Goal: Transaction & Acquisition: Purchase product/service

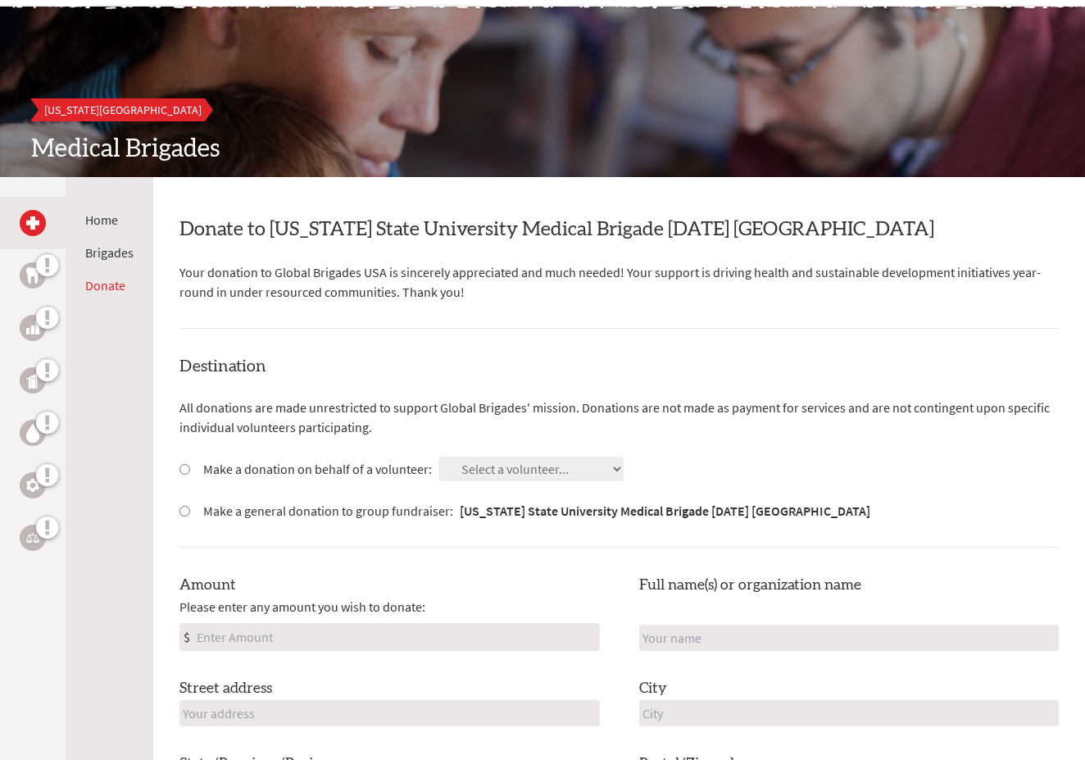
scroll to position [120, 0]
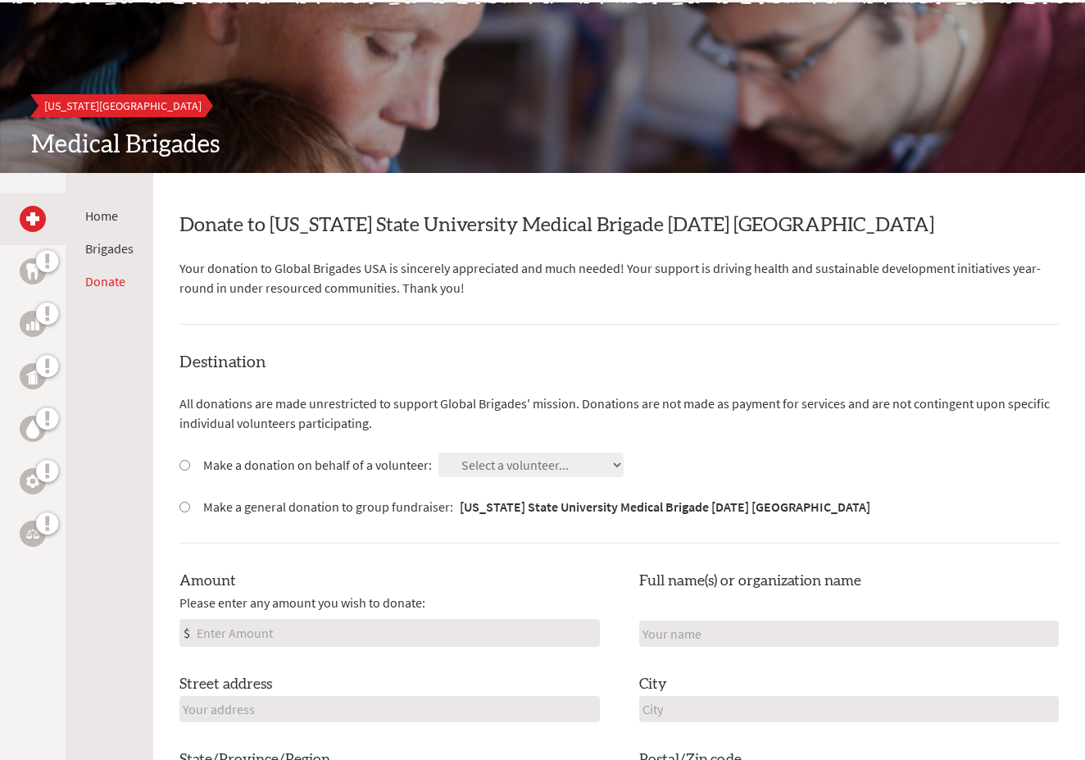
click at [184, 461] on input "Make a donation on behalf of a volunteer:" at bounding box center [185, 465] width 11 height 11
radio input "true"
select select "22544675-64E8-11EF-BF8B-42010A8A0043"
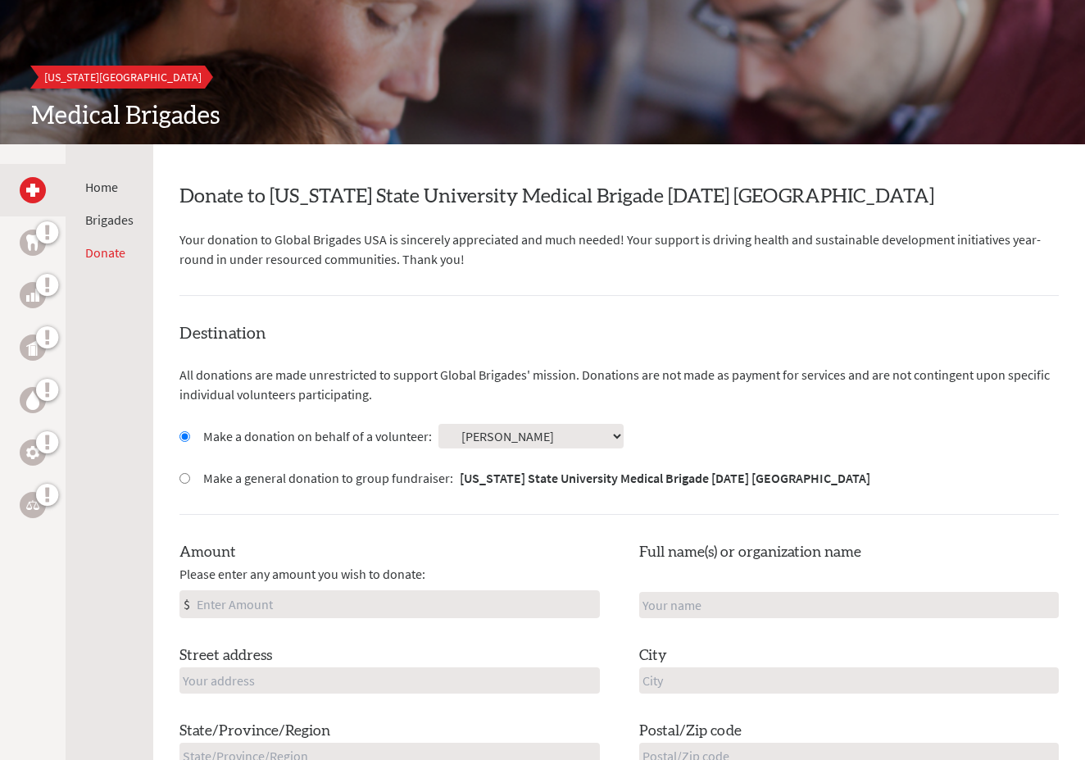
scroll to position [161, 0]
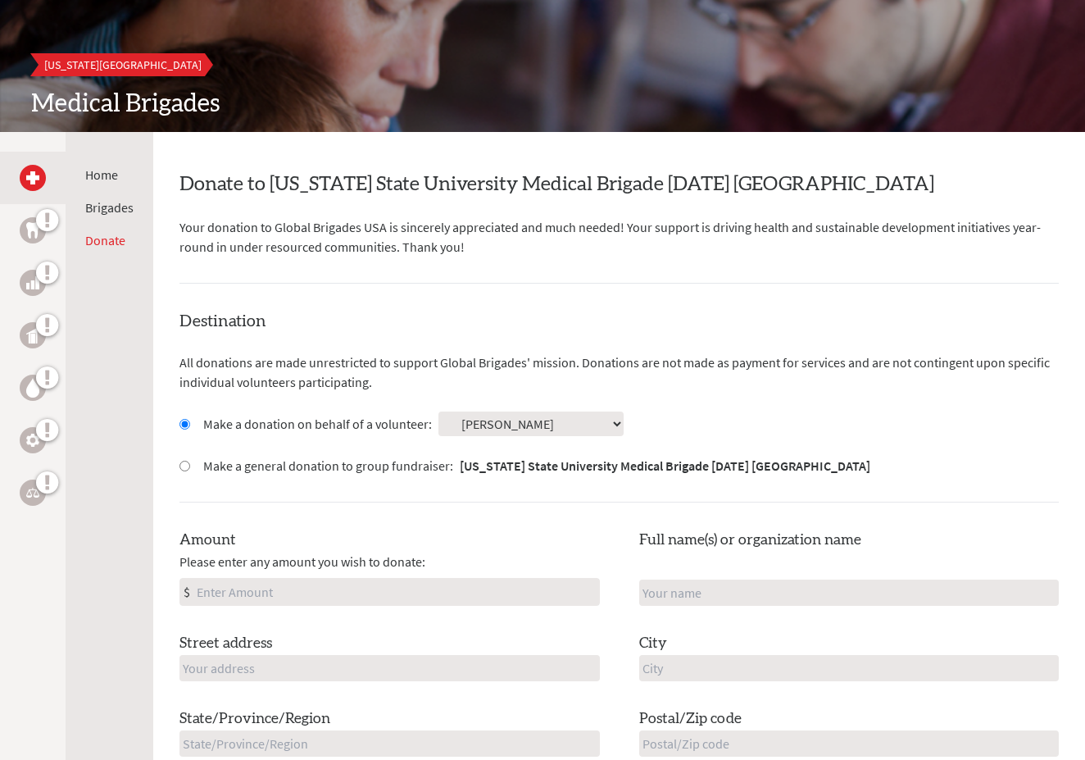
click at [233, 589] on input "Amount" at bounding box center [396, 592] width 406 height 26
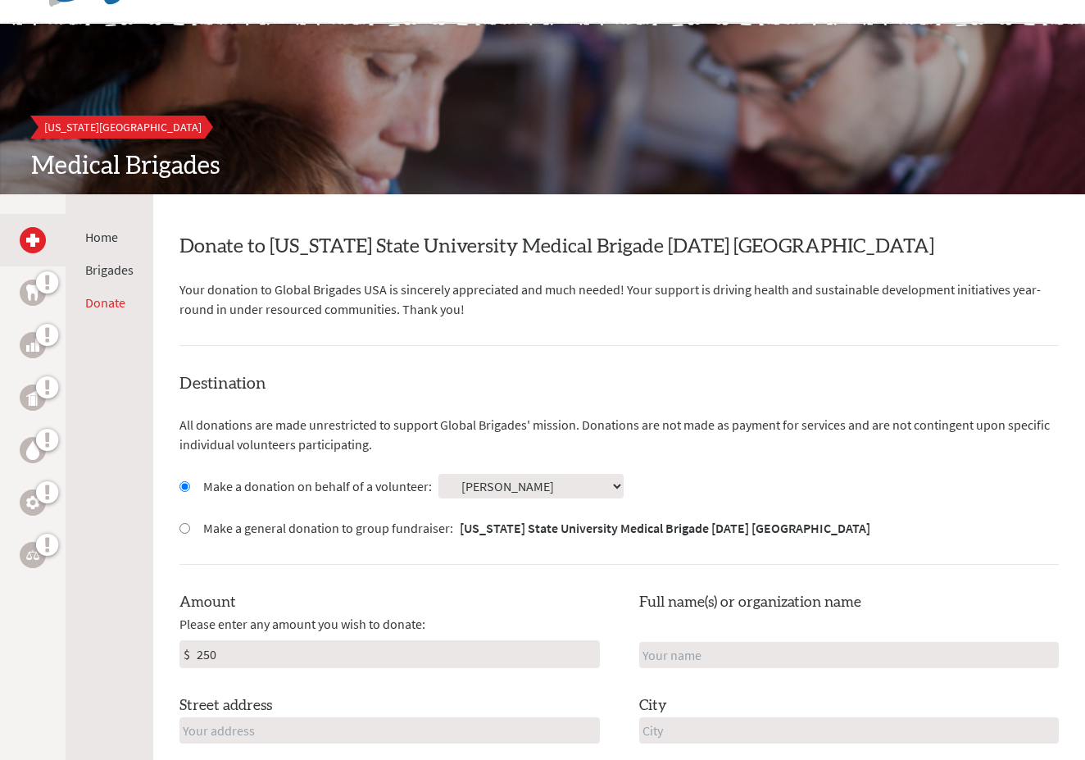
scroll to position [96, 0]
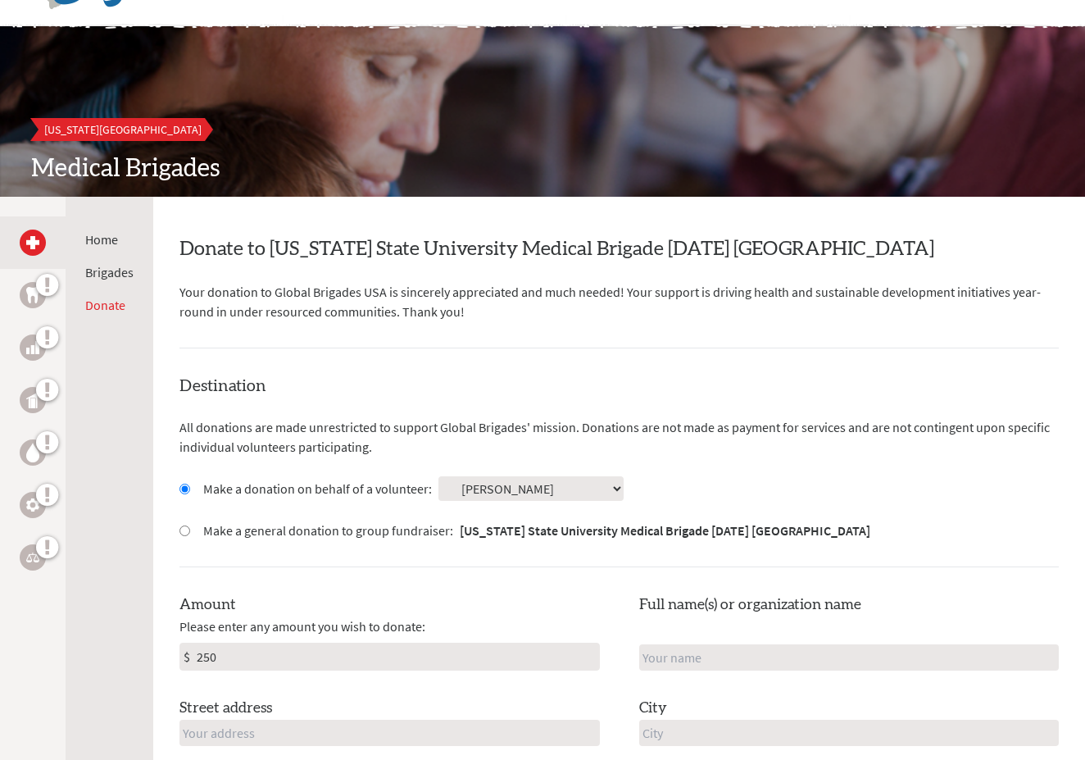
type input "250"
click at [1043, 651] on input "text" at bounding box center [849, 657] width 421 height 26
type input "[PERSON_NAME]"
type input "13448 Mahonia Pl NE"
type input "[PERSON_NAME]"
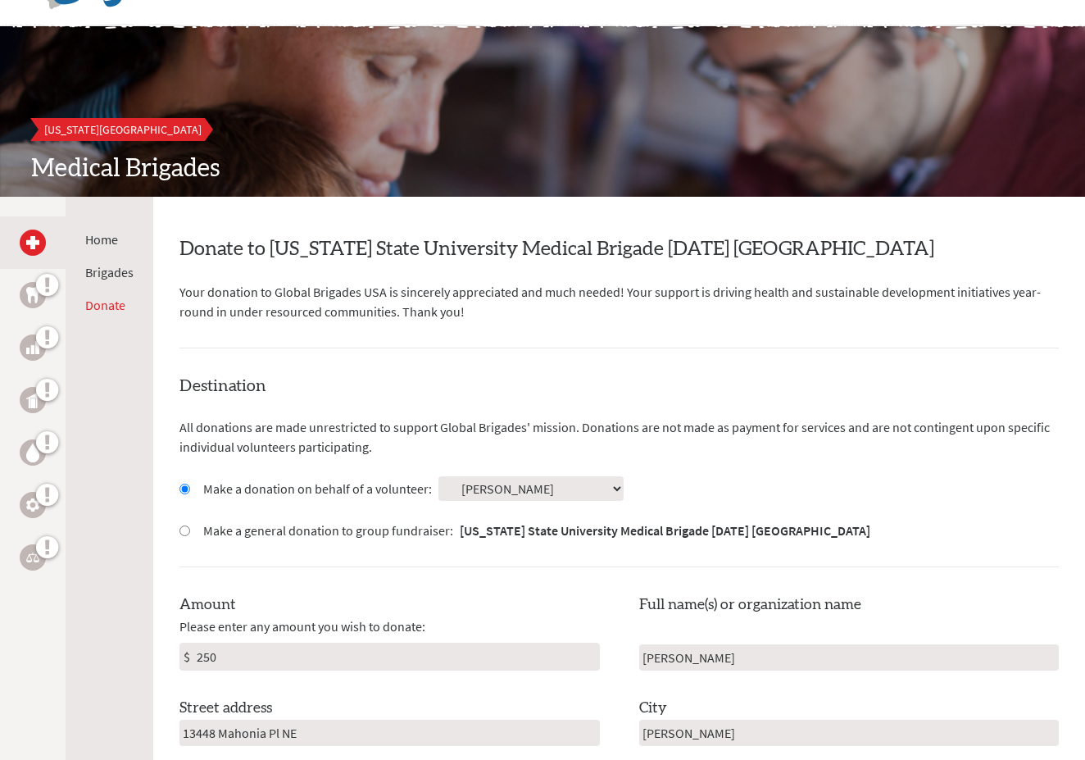
type input "WA"
type input "98053"
type input "[EMAIL_ADDRESS][DOMAIN_NAME]"
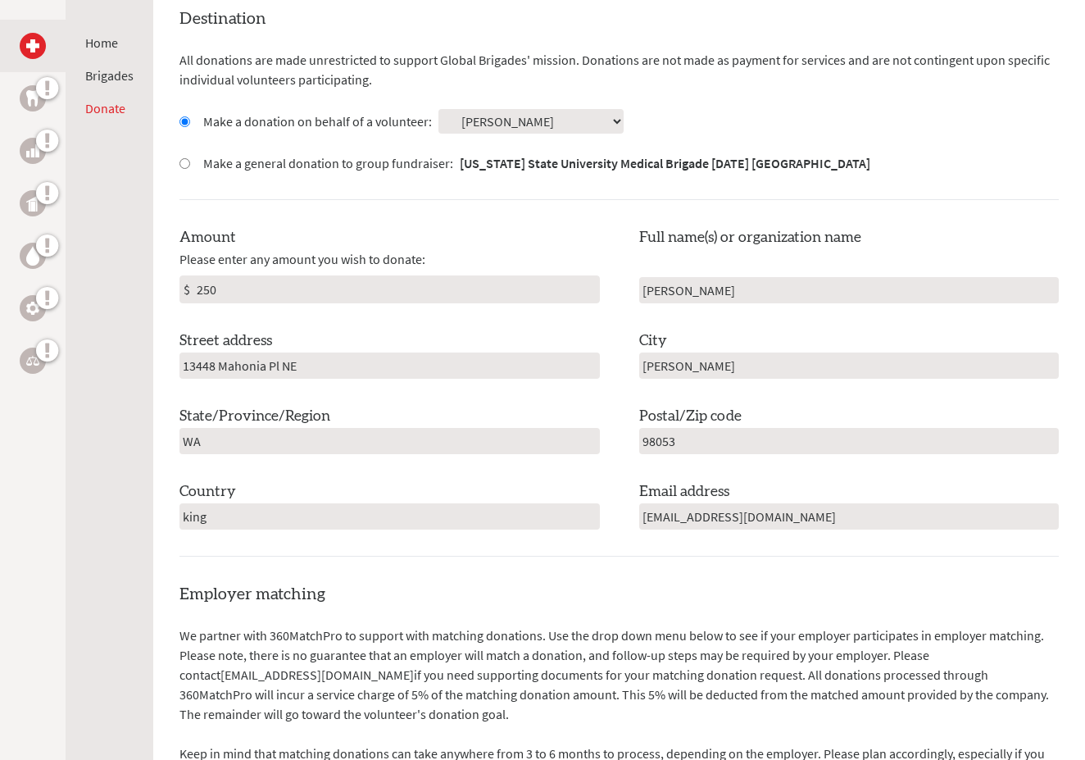
scroll to position [460, 0]
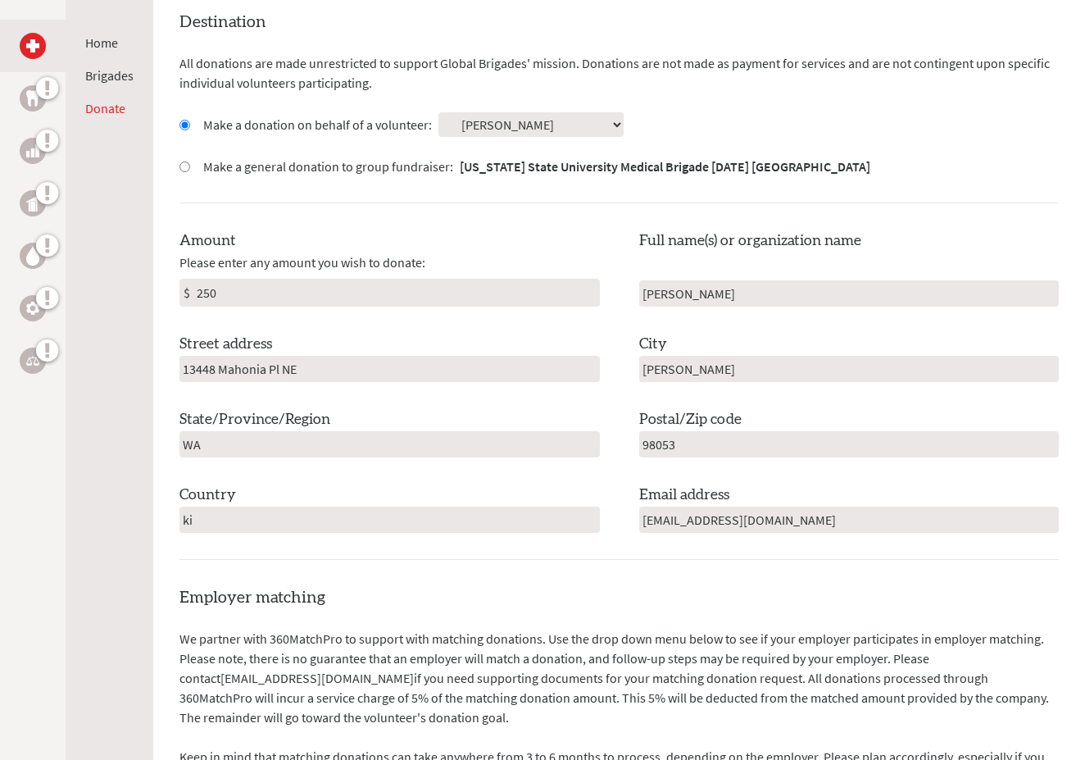
type input "k"
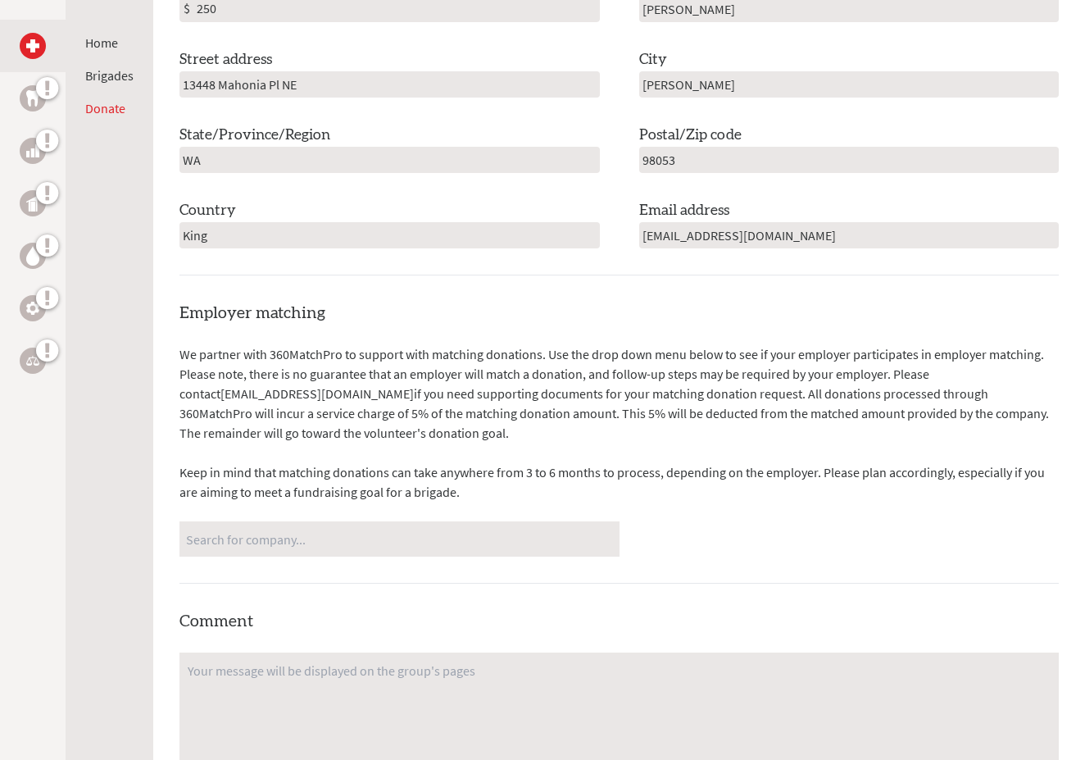
scroll to position [749, 0]
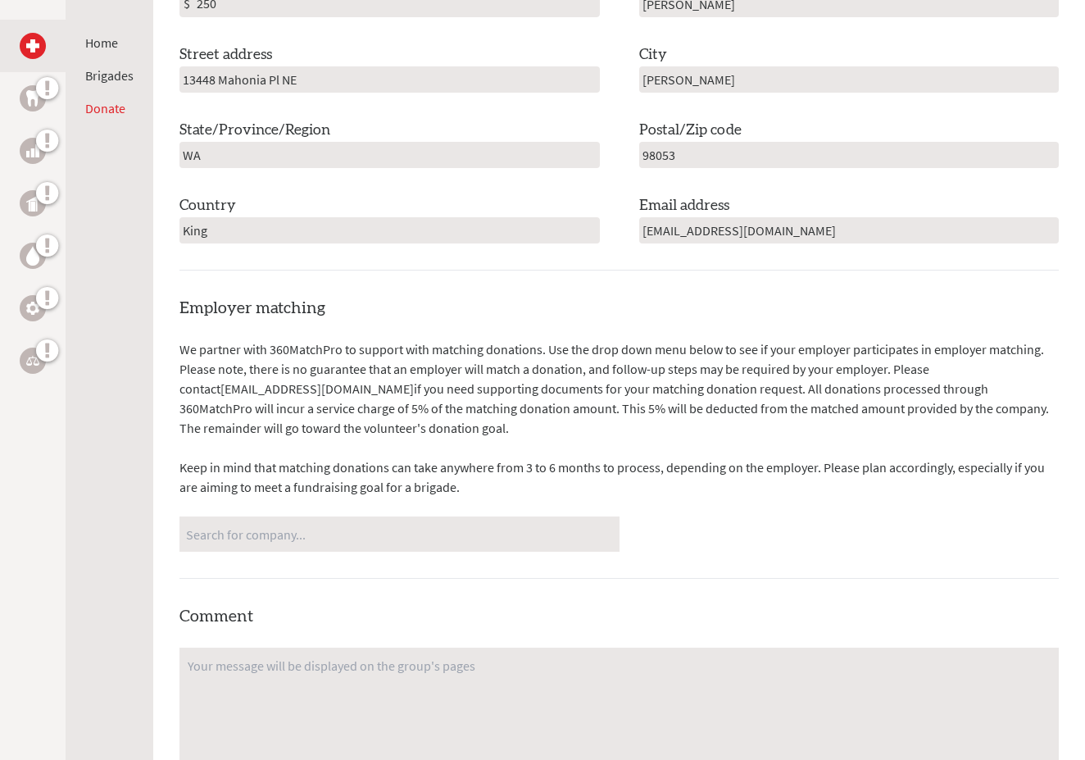
type input "King"
click at [205, 703] on textarea at bounding box center [620, 735] width 880 height 174
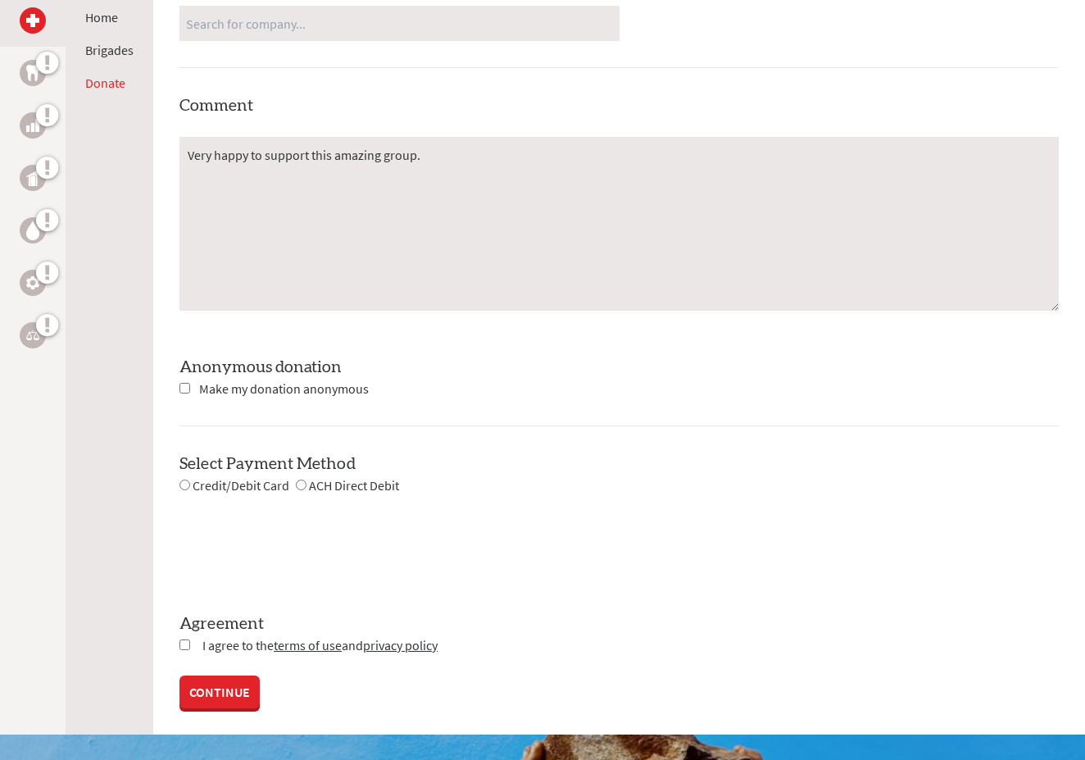
scroll to position [1270, 0]
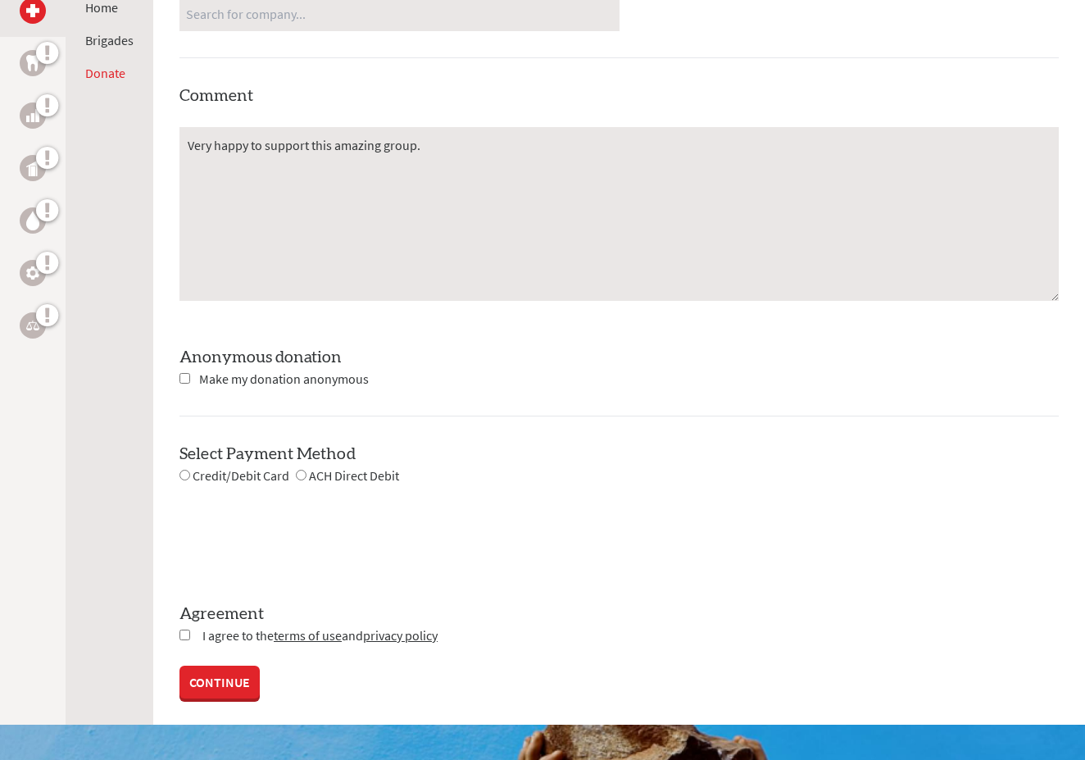
type textarea "Very happy to support this amazing group."
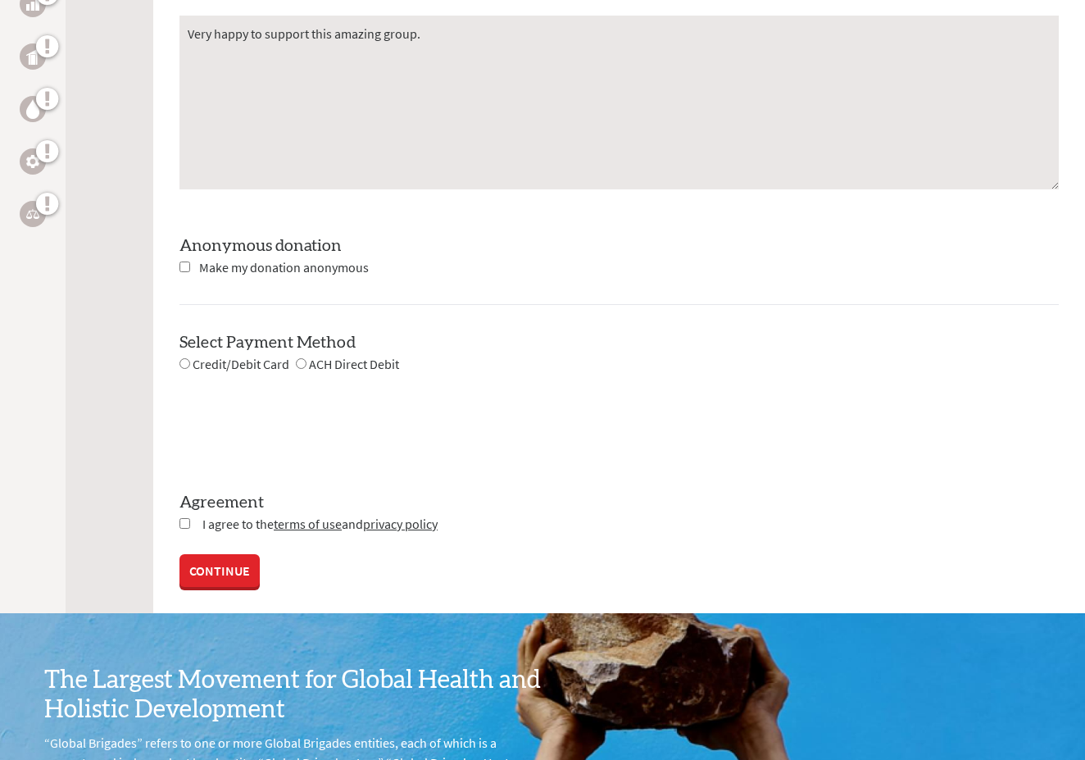
scroll to position [1383, 0]
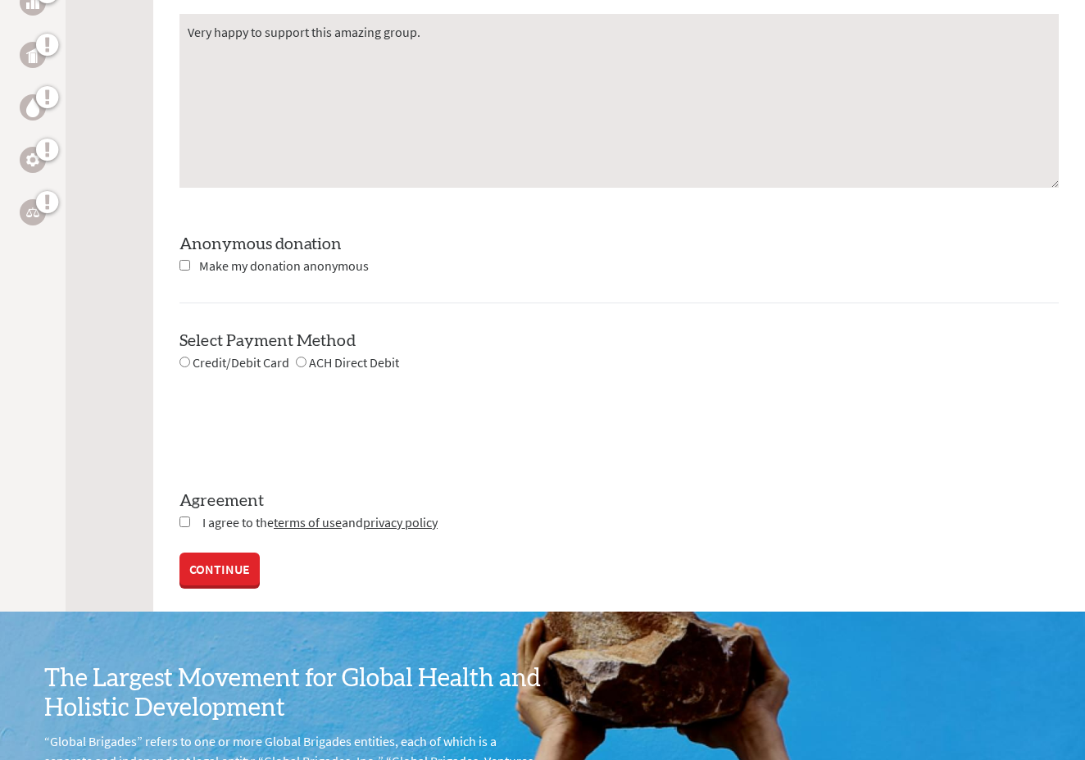
click at [183, 518] on input "checkbox" at bounding box center [185, 521] width 11 height 11
checkbox input "true"
click at [205, 562] on link "CONTINUE" at bounding box center [220, 570] width 80 height 33
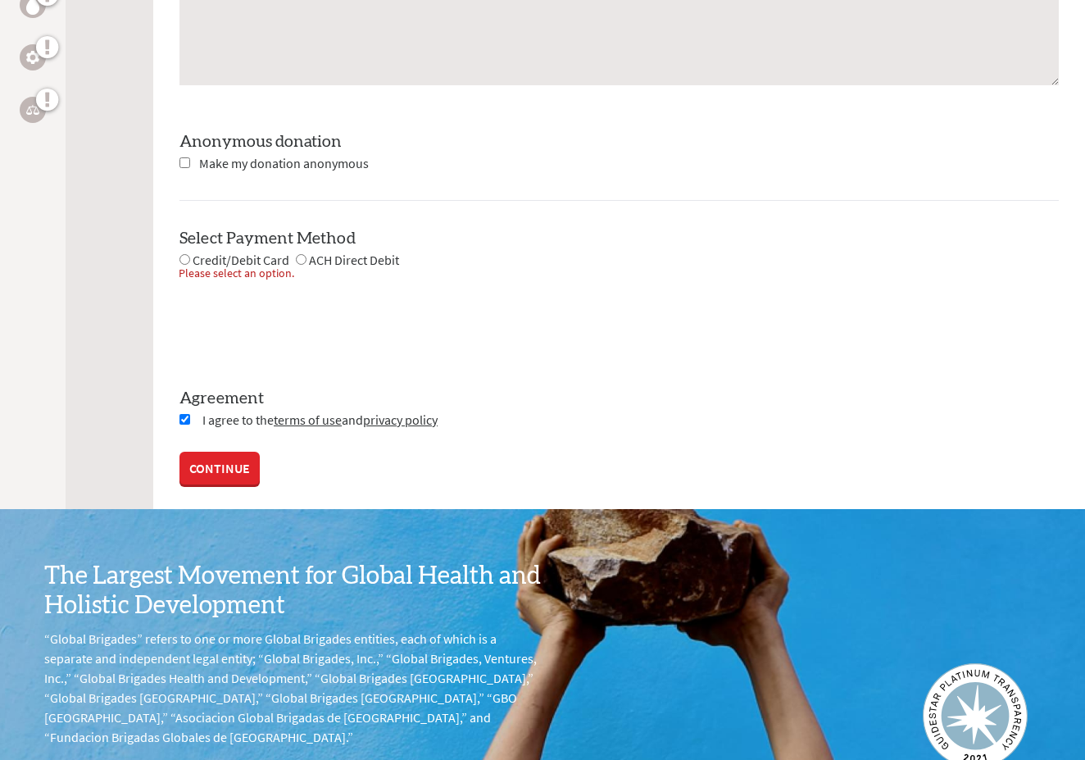
scroll to position [1487, 0]
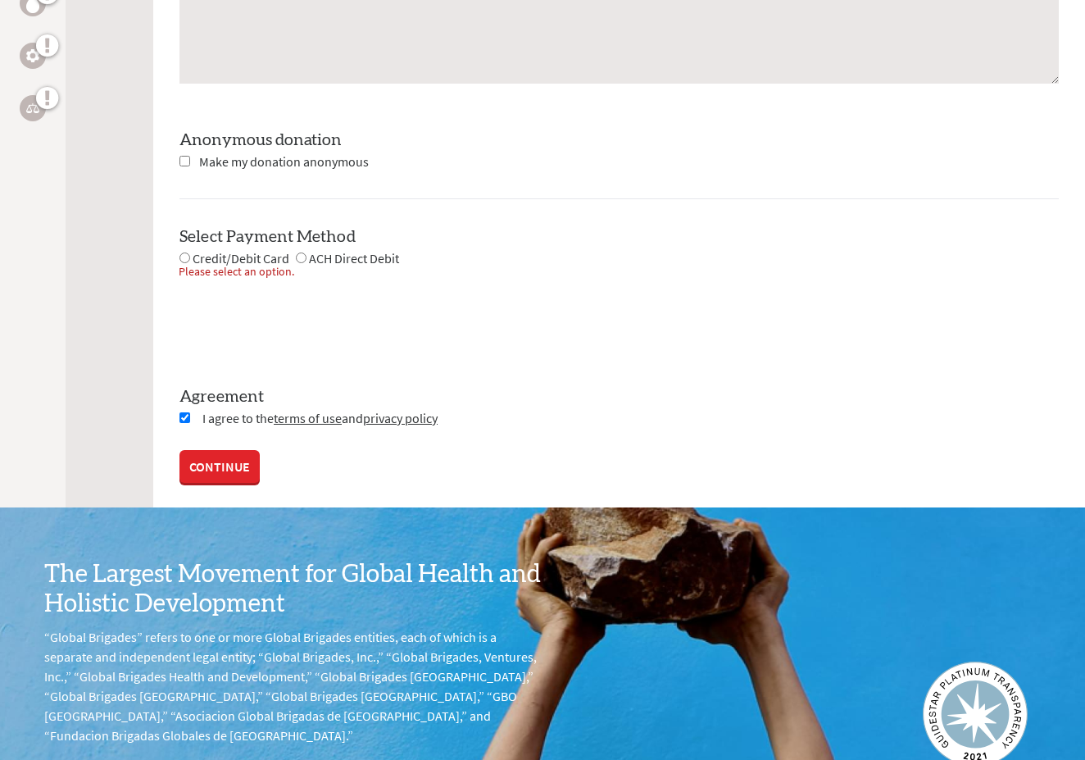
click at [221, 457] on link "CONTINUE" at bounding box center [220, 466] width 80 height 33
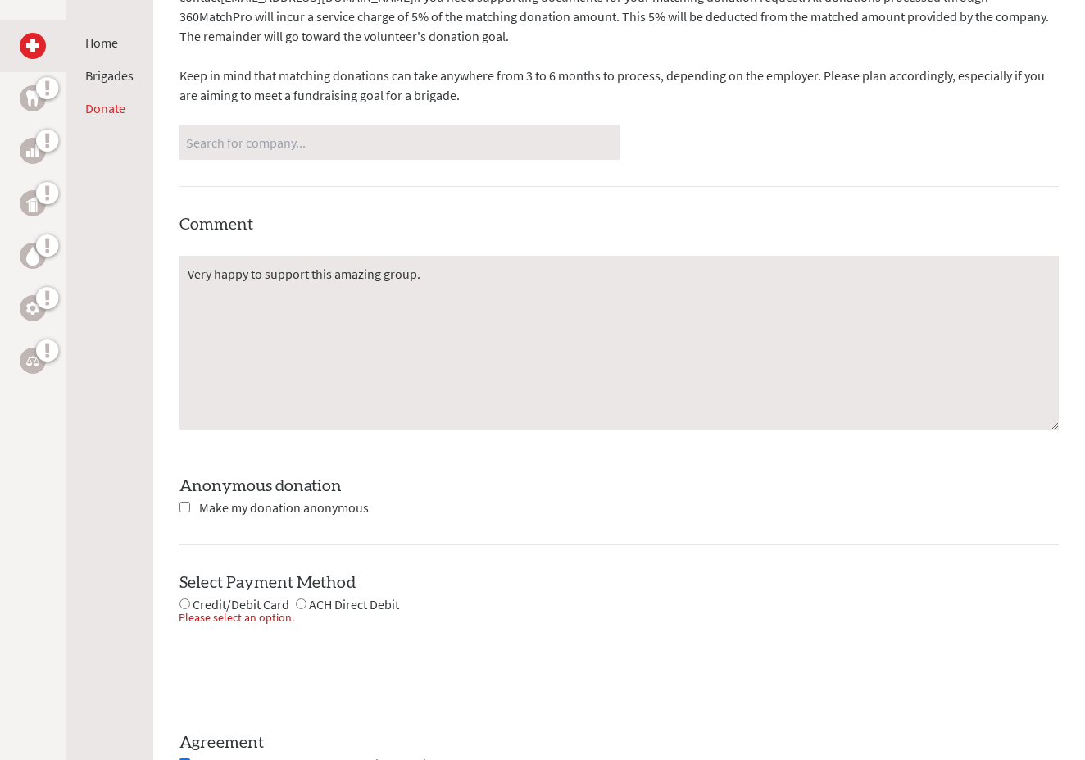
scroll to position [1142, 0]
click at [182, 600] on input "radio" at bounding box center [185, 603] width 11 height 11
radio input "true"
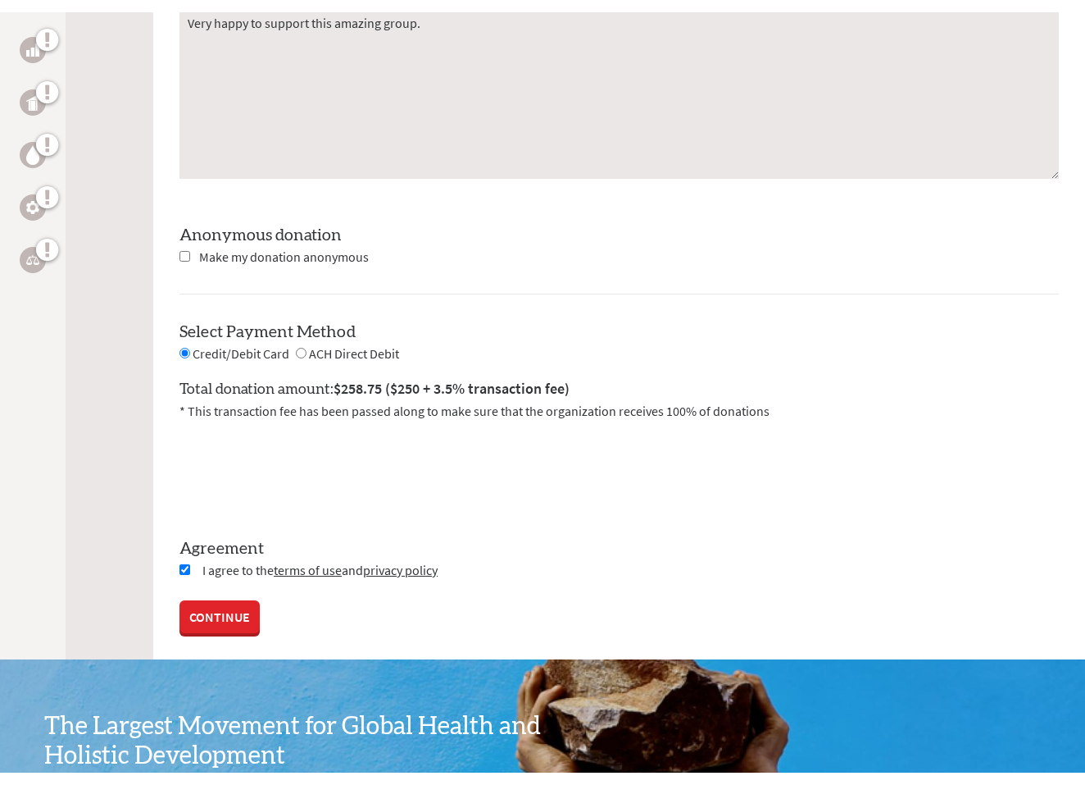
scroll to position [1405, 0]
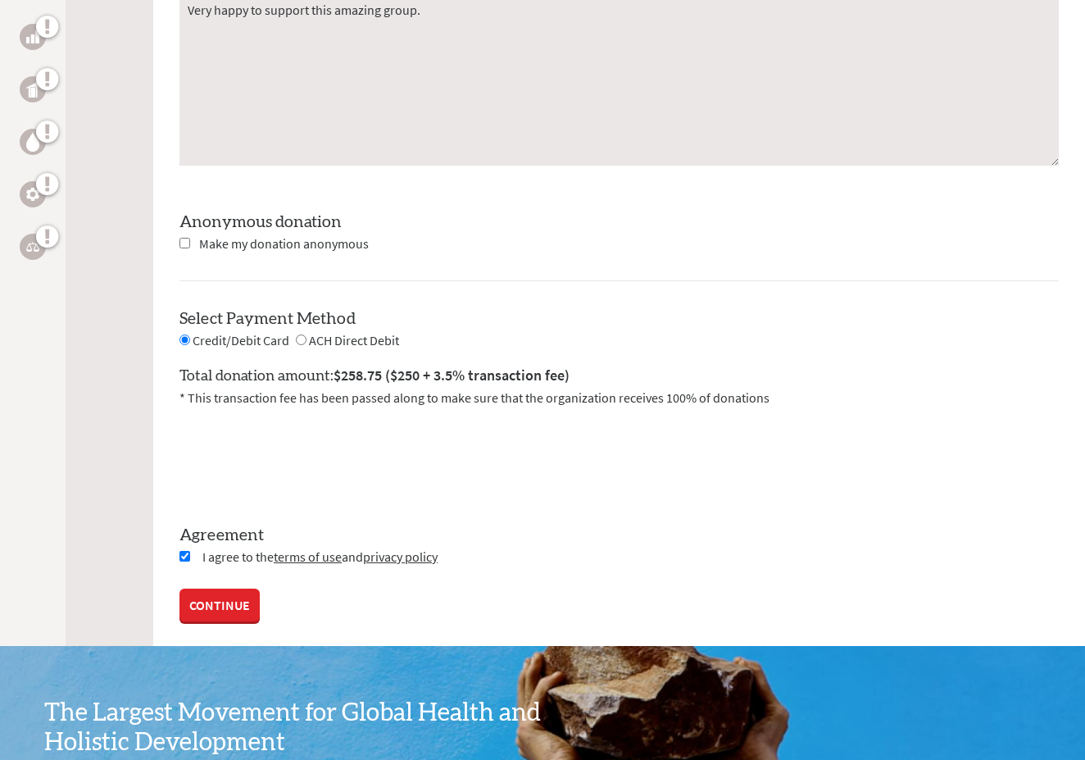
click at [221, 606] on link "CONTINUE" at bounding box center [220, 605] width 80 height 33
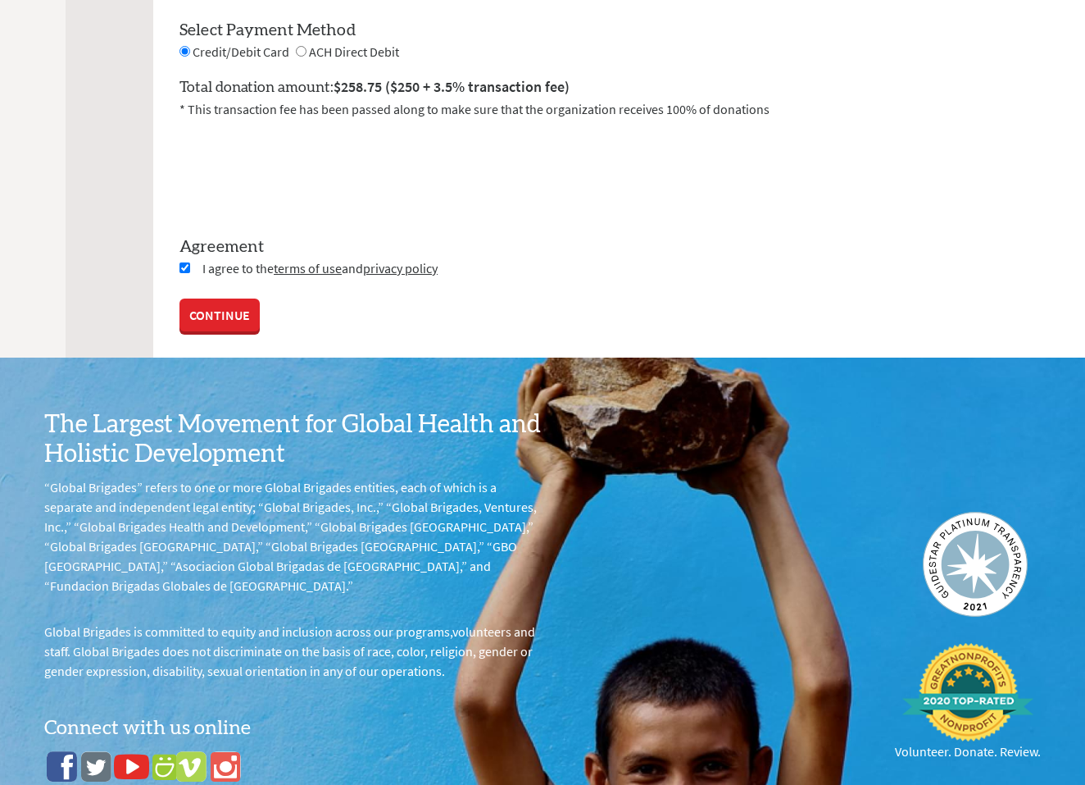
scroll to position [1696, 0]
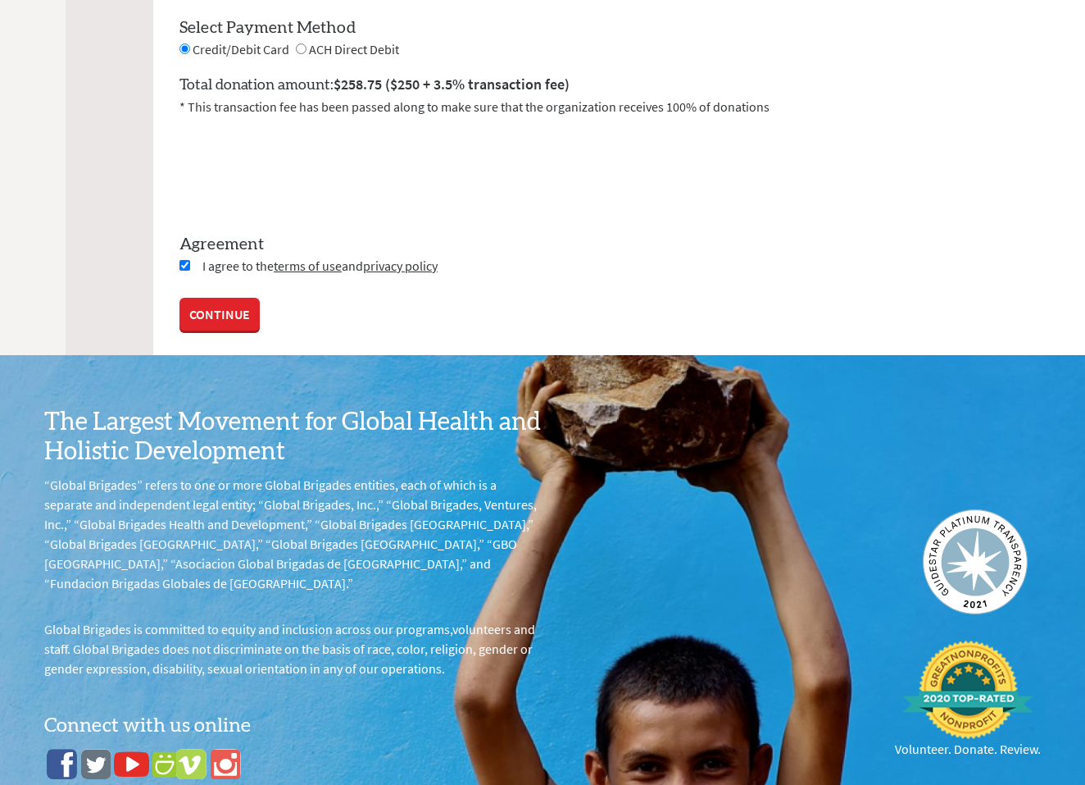
click at [199, 312] on link "CONTINUE" at bounding box center [220, 314] width 80 height 33
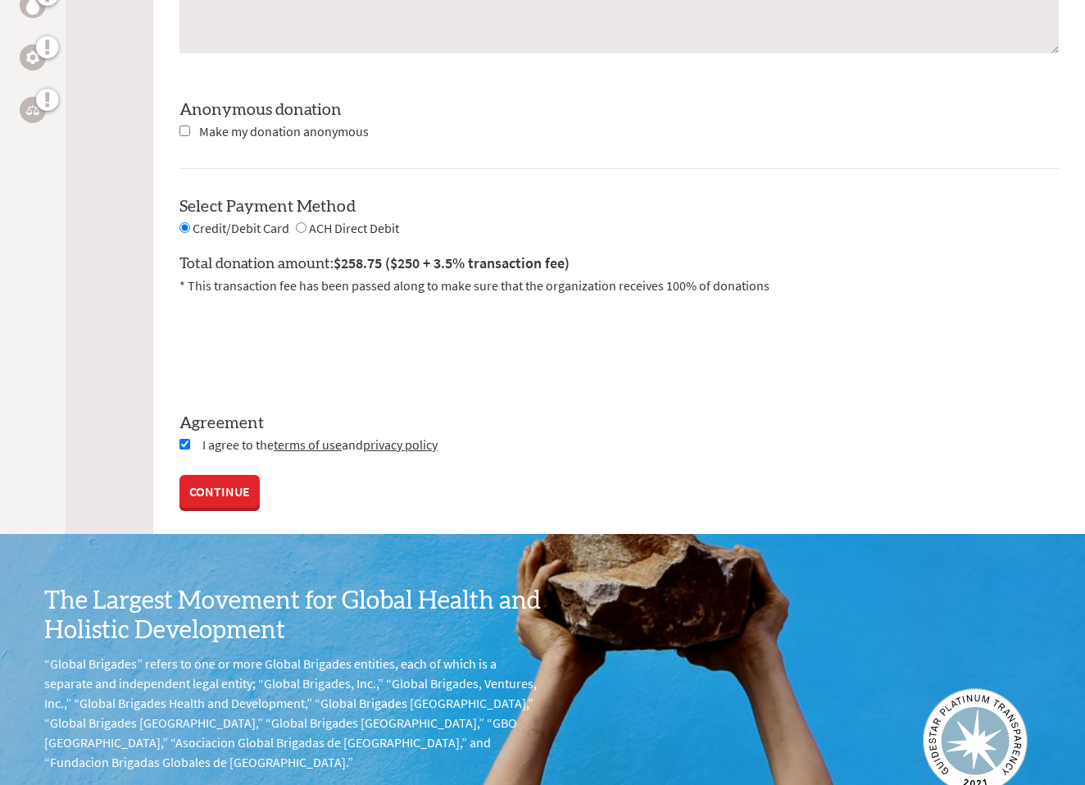
scroll to position [1516, 0]
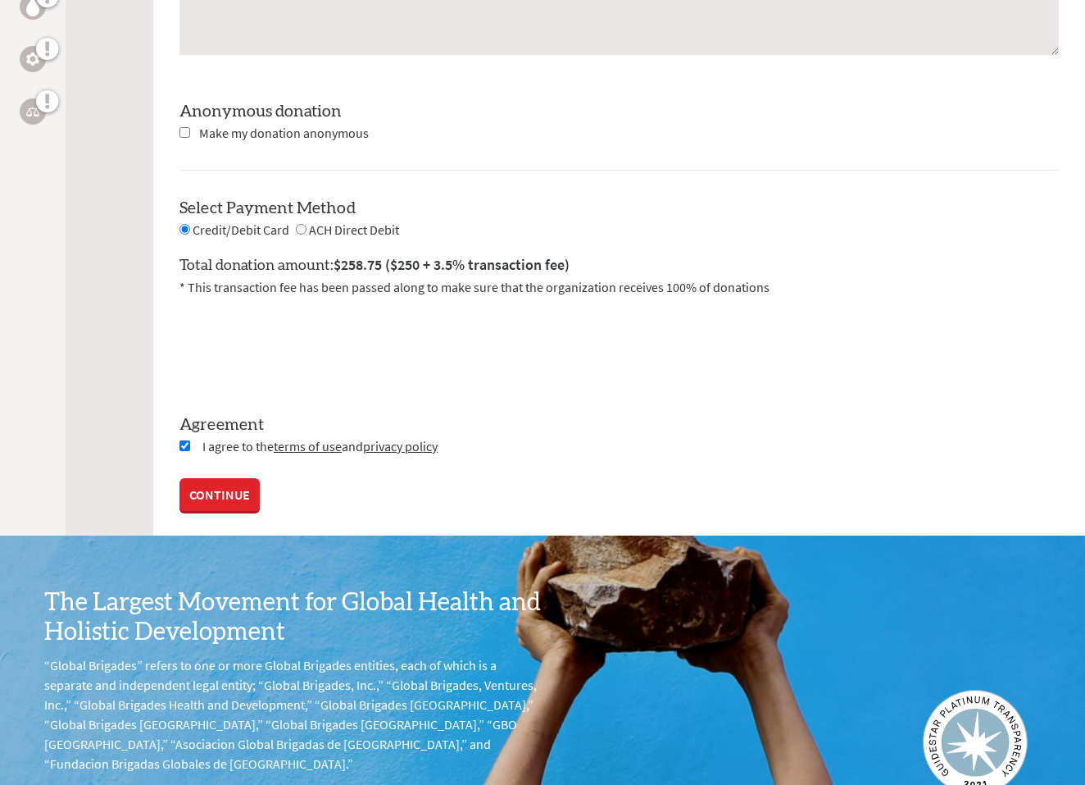
click at [228, 491] on link "CONTINUE" at bounding box center [220, 494] width 80 height 33
